Goal: Task Accomplishment & Management: Use online tool/utility

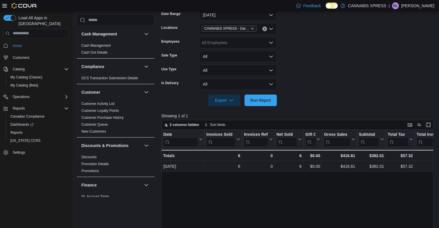
scroll to position [365, 0]
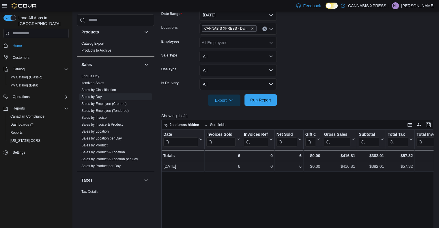
click at [262, 97] on span "Run Report" at bounding box center [260, 100] width 21 height 6
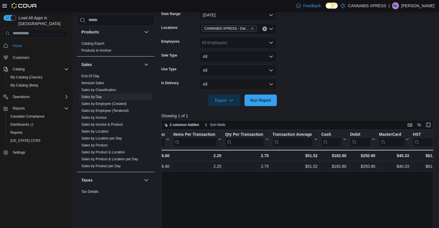
scroll to position [0, 444]
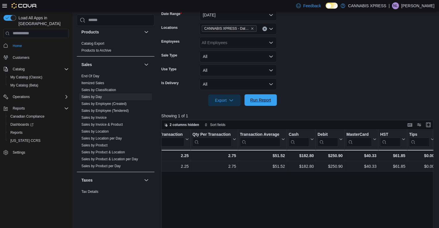
click at [265, 102] on span "Run Report" at bounding box center [260, 100] width 21 height 6
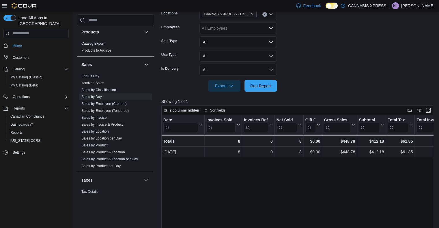
scroll to position [107, 0]
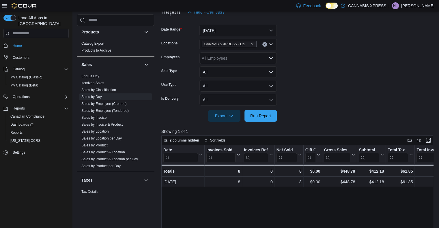
scroll to position [77, 0]
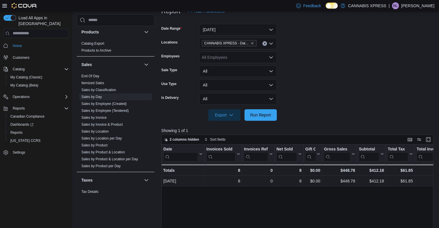
click at [299, 189] on div "Date Click to view column header actions Invoices Sold Click to view column hea…" at bounding box center [298, 230] width 275 height 173
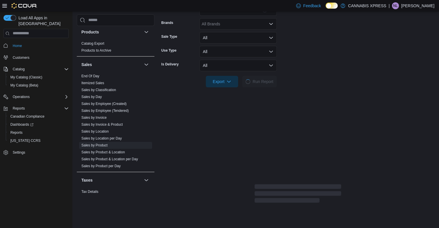
scroll to position [144, 0]
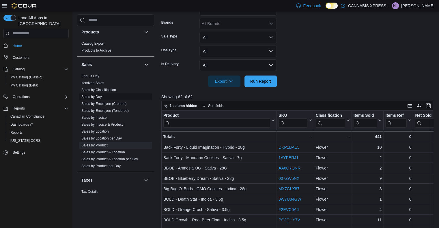
click at [98, 97] on link "Sales by Day" at bounding box center [91, 97] width 20 height 4
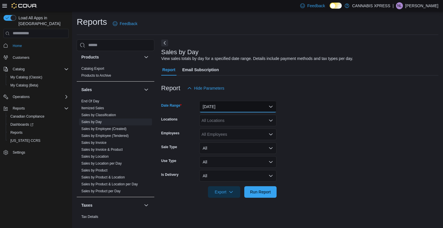
click at [226, 107] on button "[DATE]" at bounding box center [237, 107] width 77 height 12
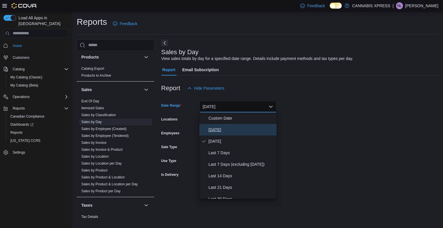
click at [219, 131] on span "[DATE]" at bounding box center [242, 129] width 66 height 7
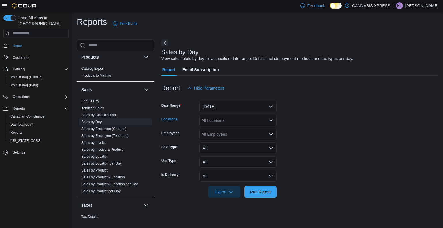
click at [219, 123] on div "All Locations" at bounding box center [237, 121] width 77 height 12
type input "****"
click at [219, 132] on span "CANNABIS XPRESS - Dalhousie ([PERSON_NAME][GEOGRAPHIC_DATA])" at bounding box center [284, 130] width 139 height 6
click at [260, 195] on span "Run Report" at bounding box center [260, 192] width 25 height 12
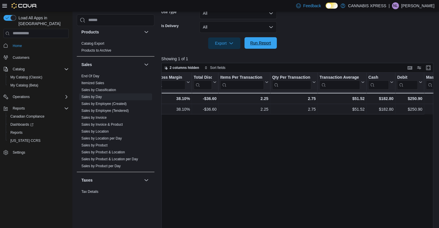
scroll to position [0, 444]
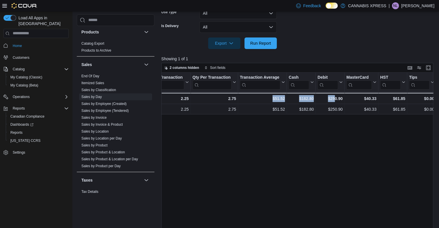
drag, startPoint x: 260, startPoint y: 195, endPoint x: 443, endPoint y: 224, distance: 184.8
